Goal: Find contact information: Find contact information

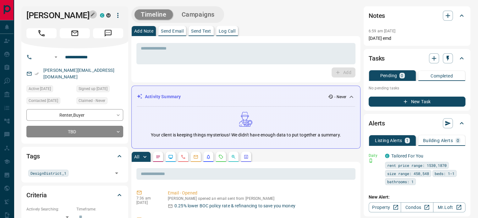
click at [93, 12] on icon "button" at bounding box center [92, 14] width 5 height 5
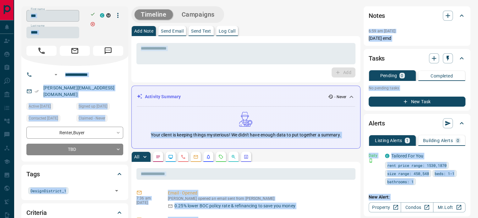
click at [57, 13] on input "***" at bounding box center [52, 16] width 53 height 12
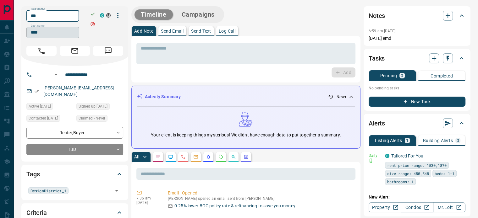
click at [46, 33] on input "****" at bounding box center [52, 33] width 53 height 12
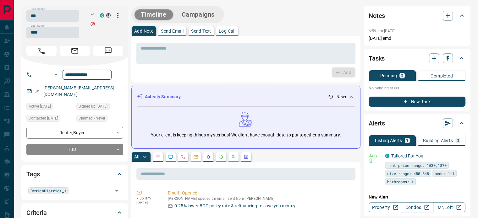
click at [85, 75] on input "**********" at bounding box center [86, 75] width 49 height 10
drag, startPoint x: 89, startPoint y: 87, endPoint x: 42, endPoint y: 86, distance: 46.8
click at [42, 86] on div "[PERSON_NAME][EMAIL_ADDRESS][DOMAIN_NAME]" at bounding box center [74, 91] width 97 height 17
copy link "[PERSON_NAME][EMAIL_ADDRESS][DOMAIN_NAME]"
click at [42, 86] on p "[PERSON_NAME][EMAIL_ADDRESS][DOMAIN_NAME]" at bounding box center [82, 91] width 82 height 17
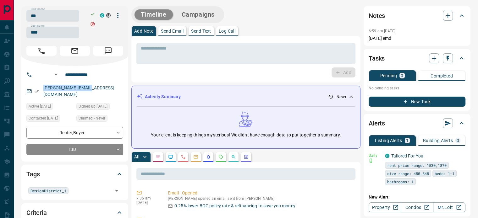
drag, startPoint x: 88, startPoint y: 88, endPoint x: 42, endPoint y: 87, distance: 45.5
click at [42, 87] on p "[PERSON_NAME][EMAIL_ADDRESS][DOMAIN_NAME]" at bounding box center [82, 91] width 82 height 17
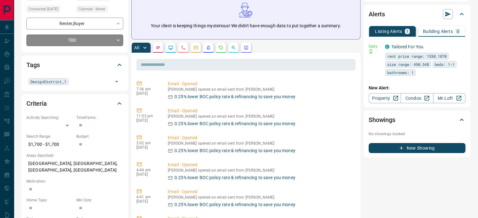
scroll to position [126, 0]
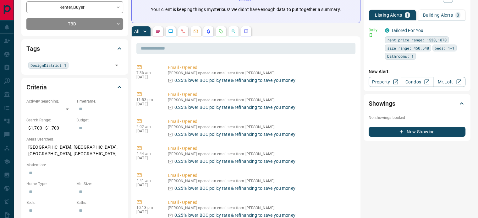
click at [53, 142] on p "[GEOGRAPHIC_DATA], [GEOGRAPHIC_DATA], [GEOGRAPHIC_DATA], [GEOGRAPHIC_DATA]" at bounding box center [74, 150] width 97 height 17
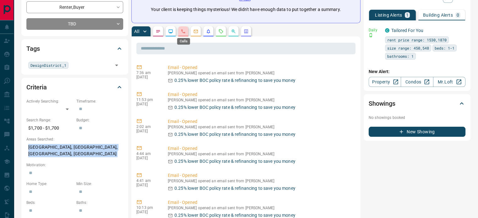
click at [183, 30] on icon "Calls" at bounding box center [183, 31] width 5 height 5
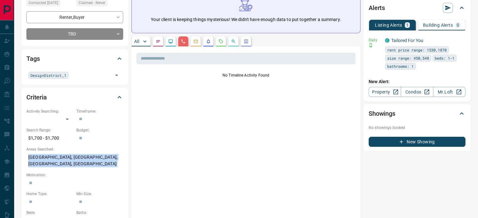
scroll to position [0, 0]
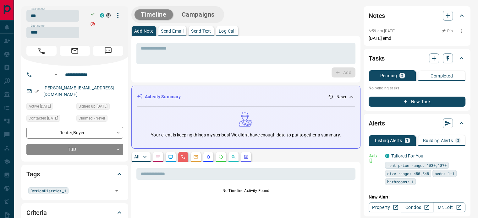
click at [387, 38] on p "[DATE] emd" at bounding box center [416, 38] width 97 height 7
click at [399, 37] on p "[DATE] emd" at bounding box center [416, 38] width 97 height 7
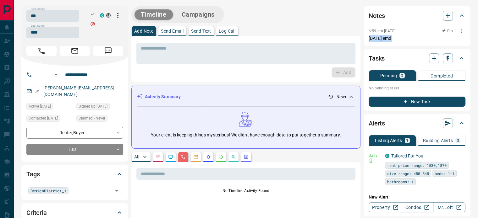
click at [371, 34] on div "6:59 am [DATE] Pin" at bounding box center [416, 31] width 97 height 8
click at [389, 39] on p "[DATE] emd" at bounding box center [416, 38] width 97 height 7
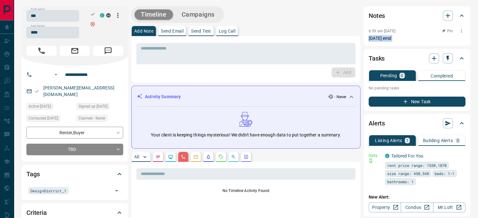
click at [399, 39] on p "[DATE] emd" at bounding box center [416, 38] width 97 height 7
